Goal: Task Accomplishment & Management: Complete application form

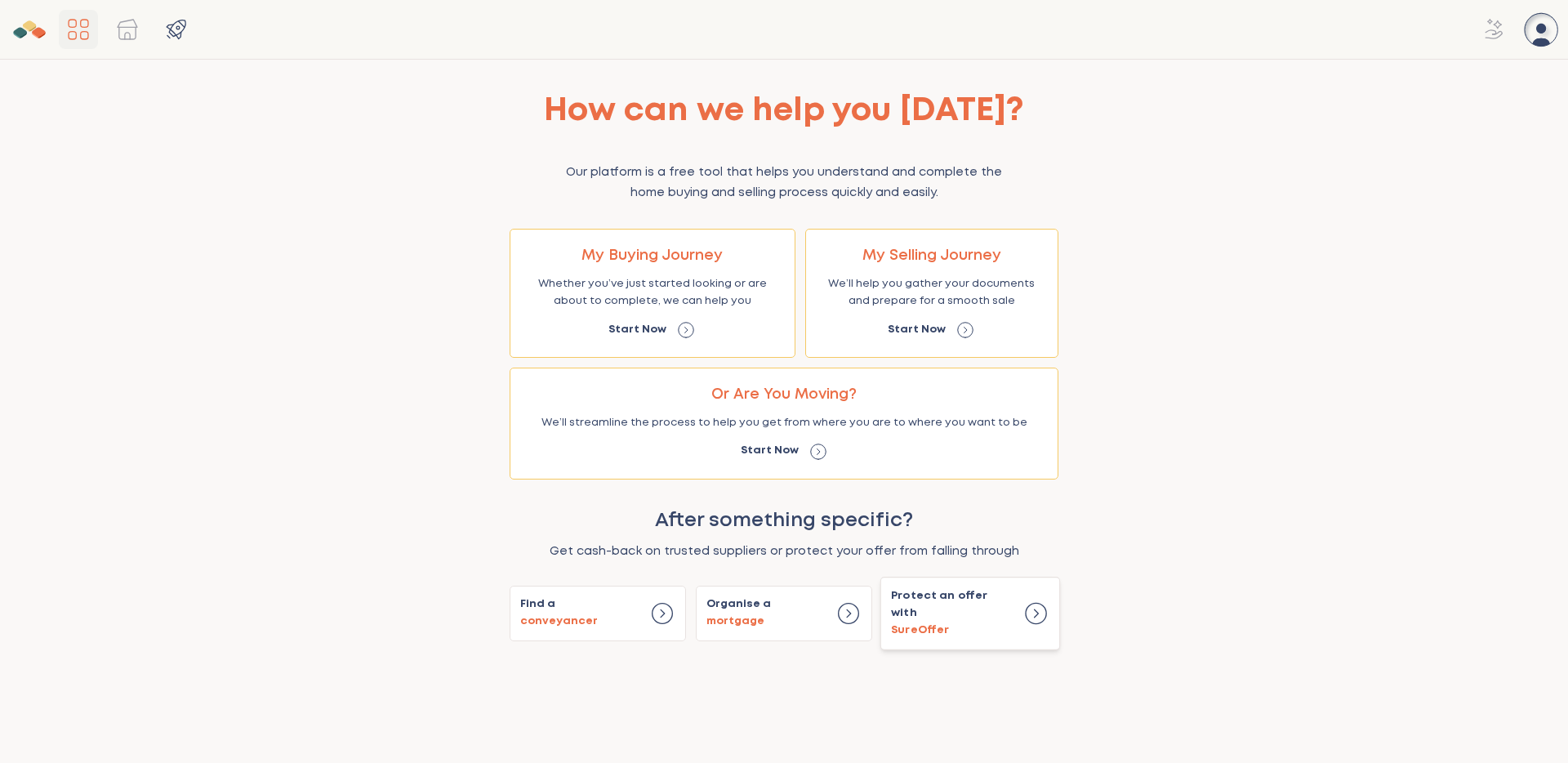
click at [1025, 615] on icon at bounding box center [1036, 614] width 27 height 27
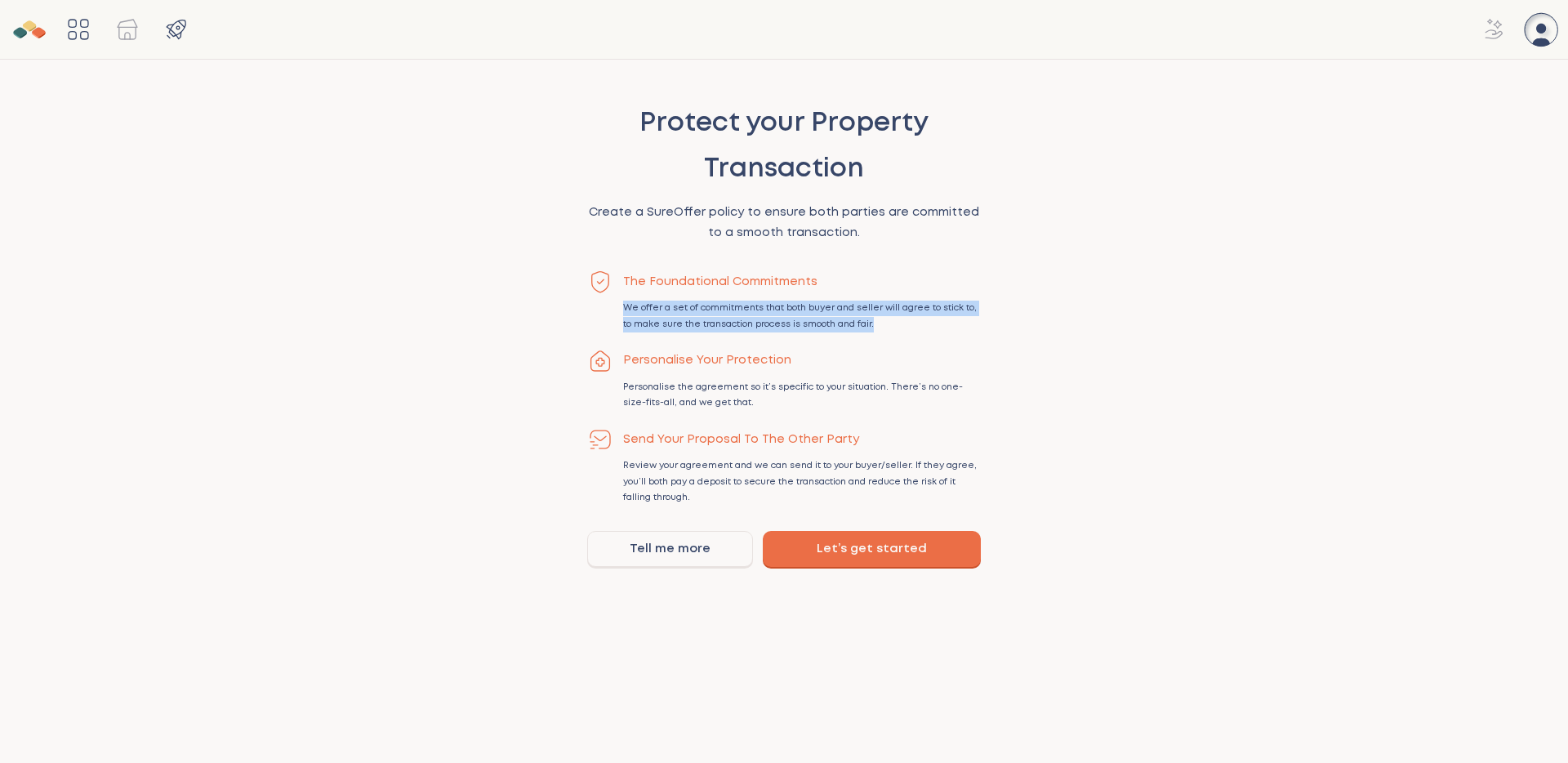
drag, startPoint x: 625, startPoint y: 307, endPoint x: 942, endPoint y: 333, distance: 318.1
click at [942, 333] on div "The Foundational Commitments We offer a set of commitments that both buyer and …" at bounding box center [784, 386] width 394 height 237
